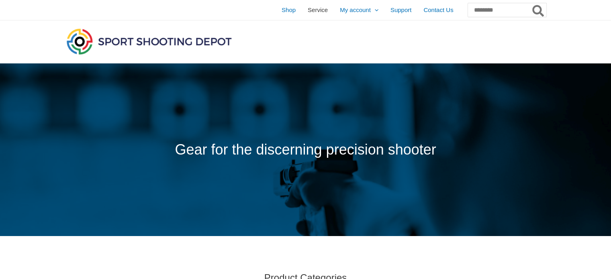
click at [308, 12] on span "Service" at bounding box center [318, 10] width 20 height 20
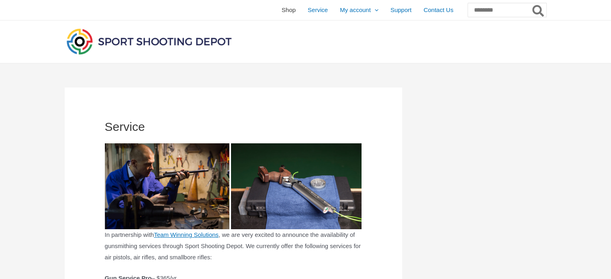
click at [282, 13] on span "Shop" at bounding box center [289, 10] width 14 height 20
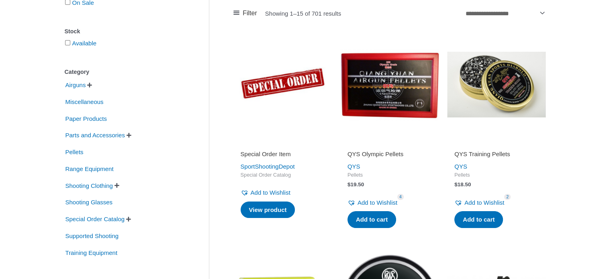
scroll to position [161, 0]
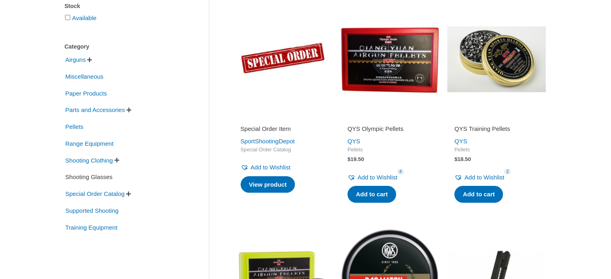
click at [109, 177] on span "Shooting Glasses" at bounding box center [89, 177] width 49 height 14
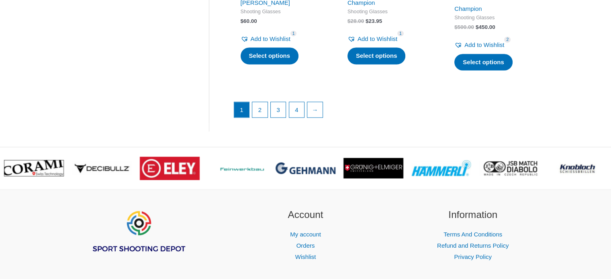
scroll to position [1205, 0]
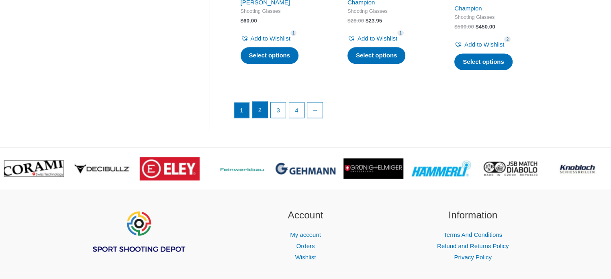
click at [258, 109] on link "2" at bounding box center [259, 110] width 15 height 16
